Goal: Transaction & Acquisition: Purchase product/service

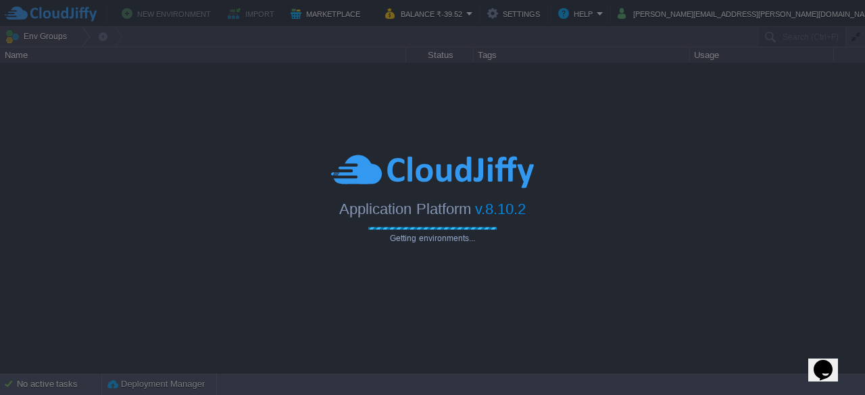
type input "Search (Ctrl+F)"
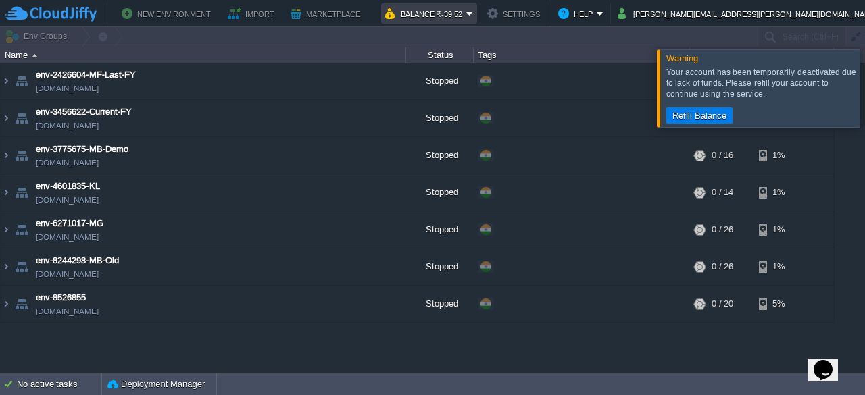
click at [466, 11] on button "Balance ₹-39.52" at bounding box center [425, 13] width 81 height 16
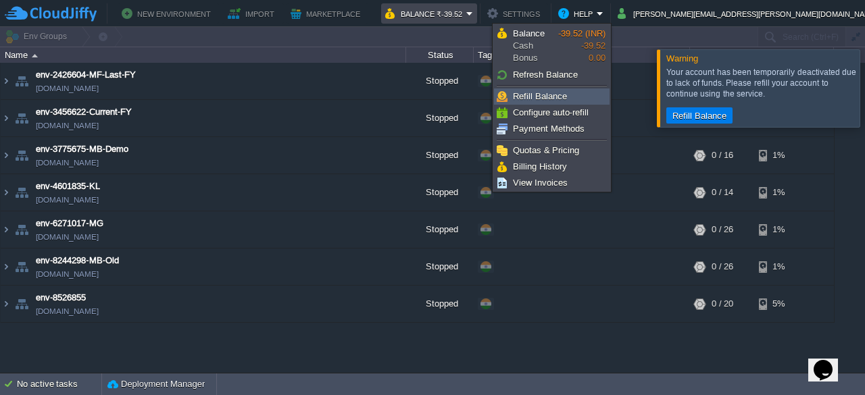
click at [539, 91] on span "Refill Balance" at bounding box center [540, 96] width 54 height 10
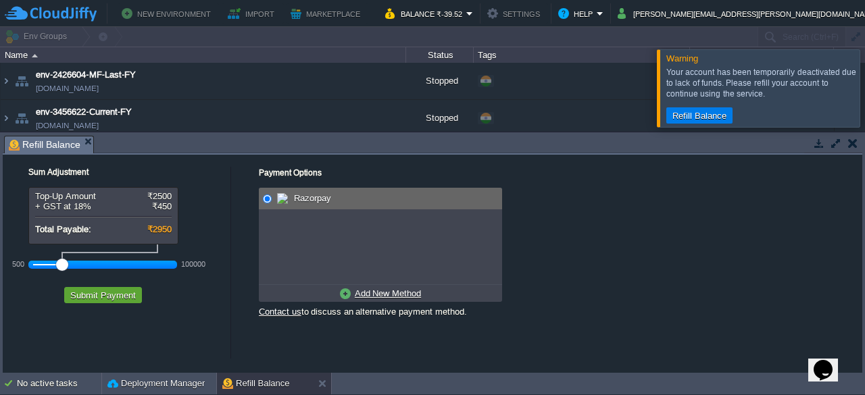
click at [38, 263] on div at bounding box center [103, 265] width 140 height 12
click at [370, 293] on u "Add New Method" at bounding box center [388, 294] width 66 height 10
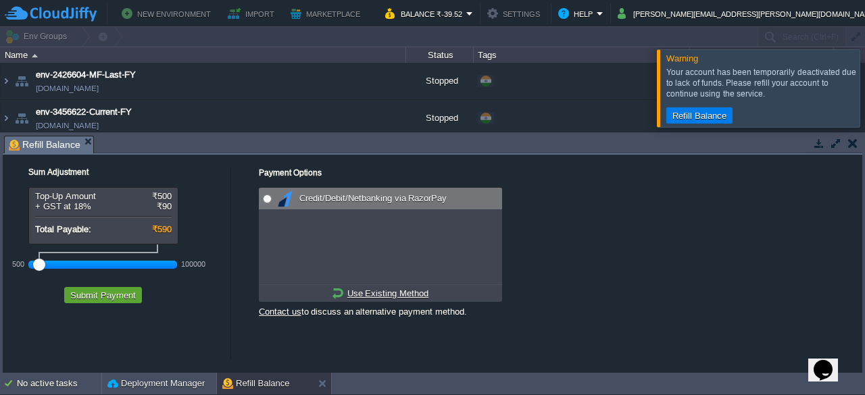
radio input "true"
click at [270, 195] on input "radio" at bounding box center [267, 199] width 9 height 9
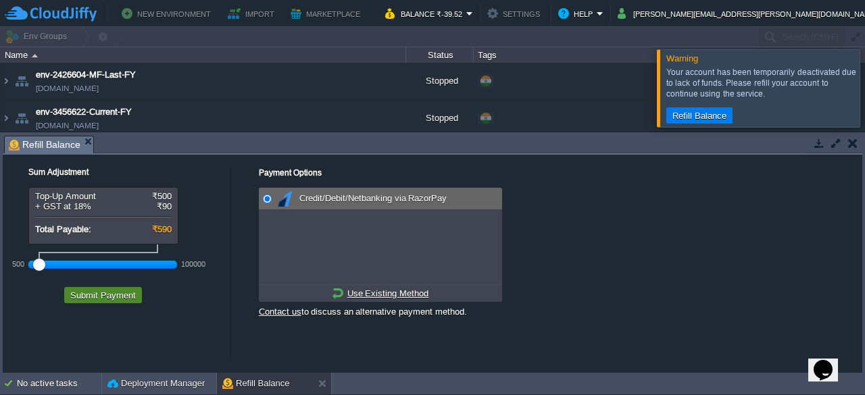
click at [97, 295] on button "Submit Payment" at bounding box center [103, 295] width 74 height 12
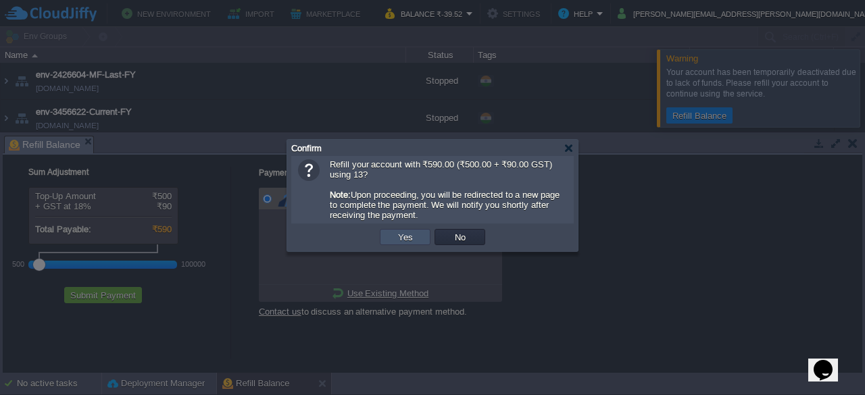
click at [399, 243] on button "Yes" at bounding box center [405, 237] width 23 height 12
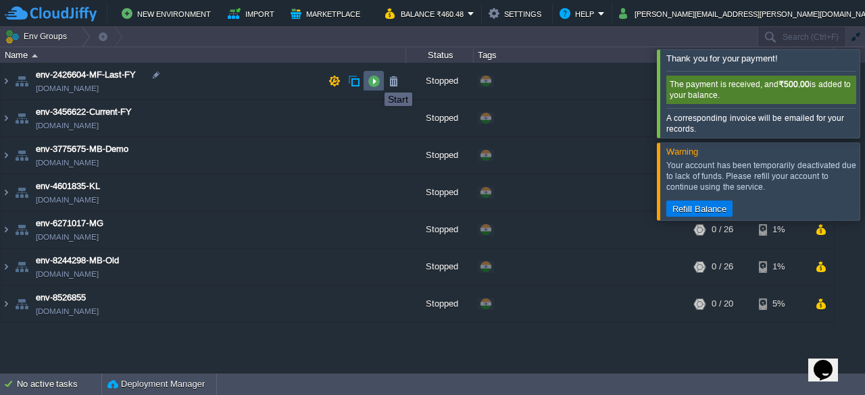
click at [374, 80] on button "button" at bounding box center [374, 81] width 12 height 12
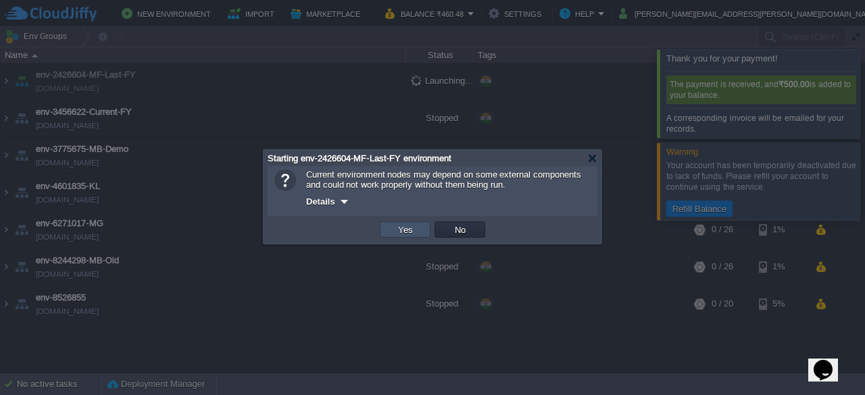
click at [402, 229] on button "Yes" at bounding box center [405, 230] width 23 height 12
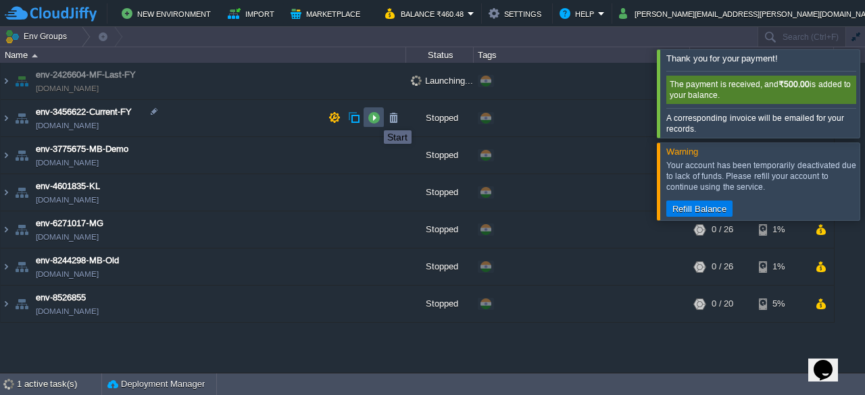
click at [374, 118] on button "button" at bounding box center [374, 118] width 12 height 12
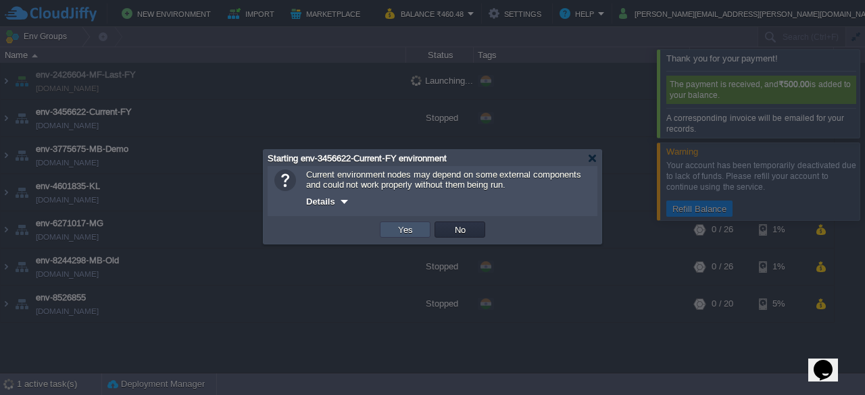
click at [398, 235] on button "Yes" at bounding box center [405, 230] width 23 height 12
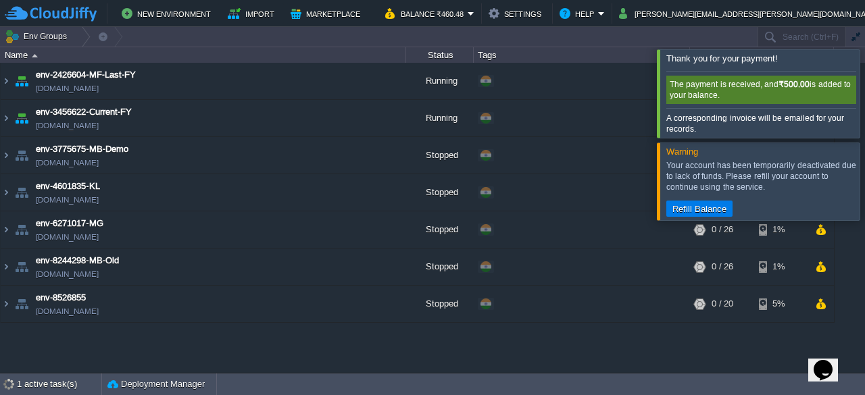
click at [864, 93] on div at bounding box center [881, 93] width 0 height 88
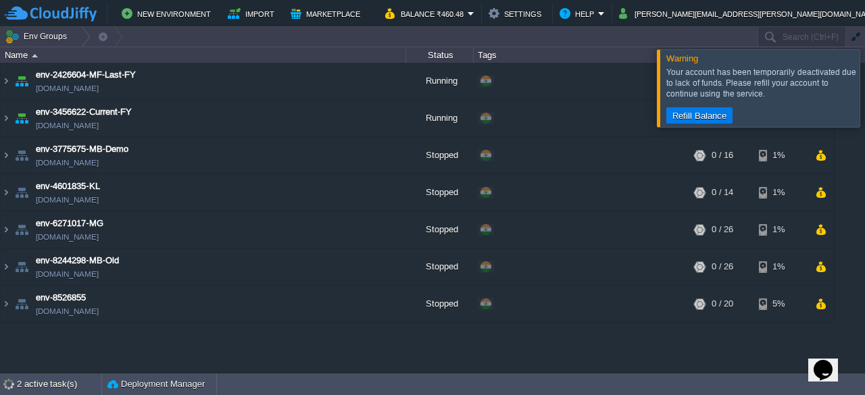
click at [864, 95] on div at bounding box center [881, 87] width 0 height 77
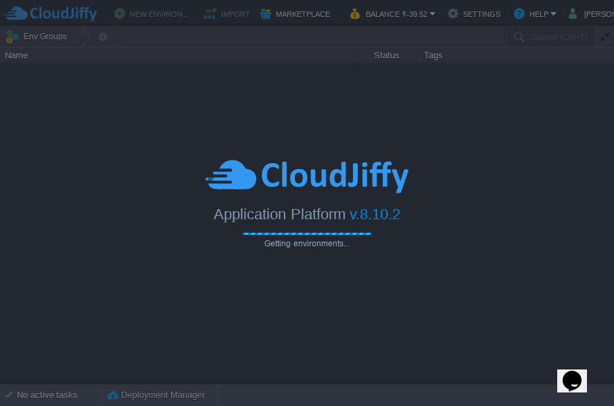
type input "Search (Ctrl+F)"
